Goal: Task Accomplishment & Management: Complete application form

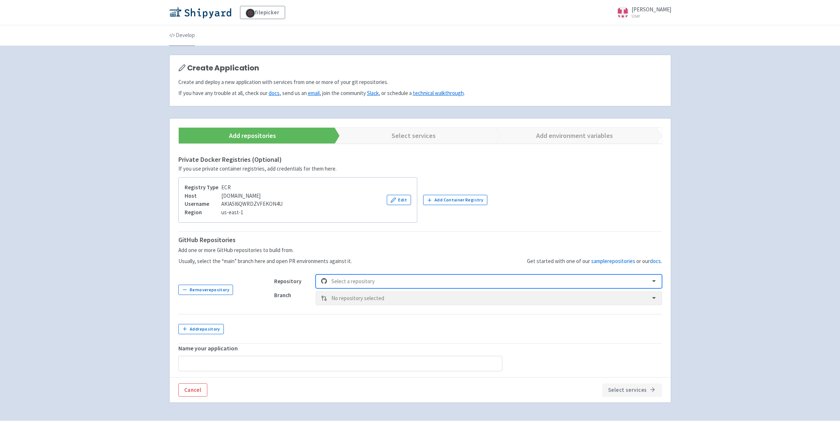
click at [181, 35] on link "Develop" at bounding box center [182, 35] width 26 height 21
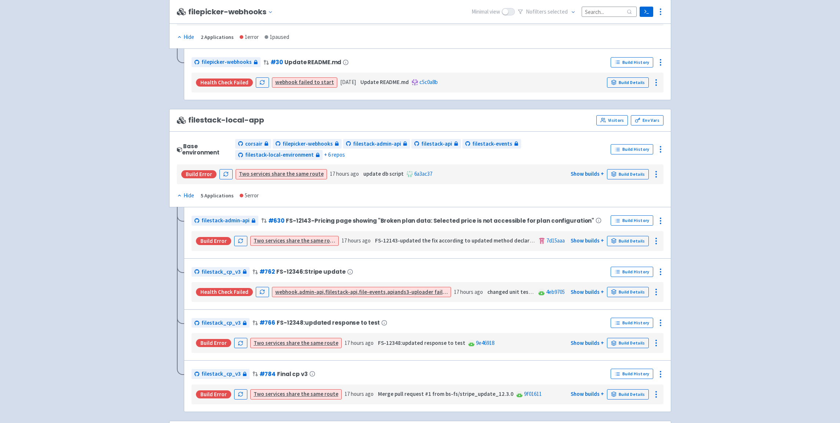
scroll to position [467, 0]
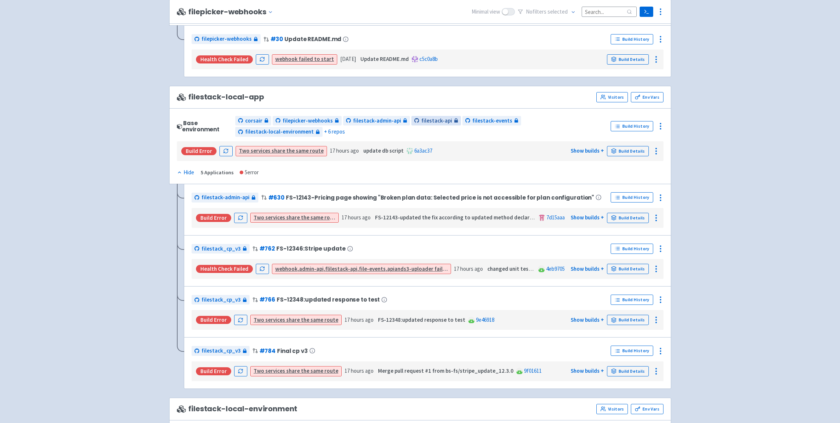
click at [436, 122] on span "filestack-api" at bounding box center [436, 121] width 31 height 8
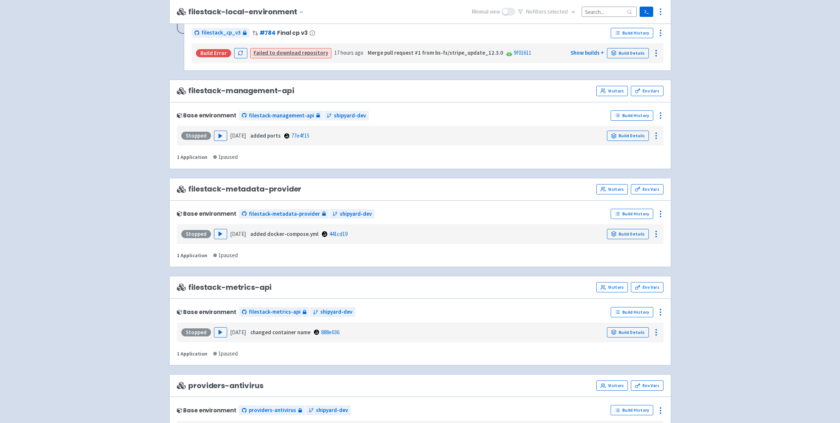
scroll to position [864, 0]
